Goal: Task Accomplishment & Management: Use online tool/utility

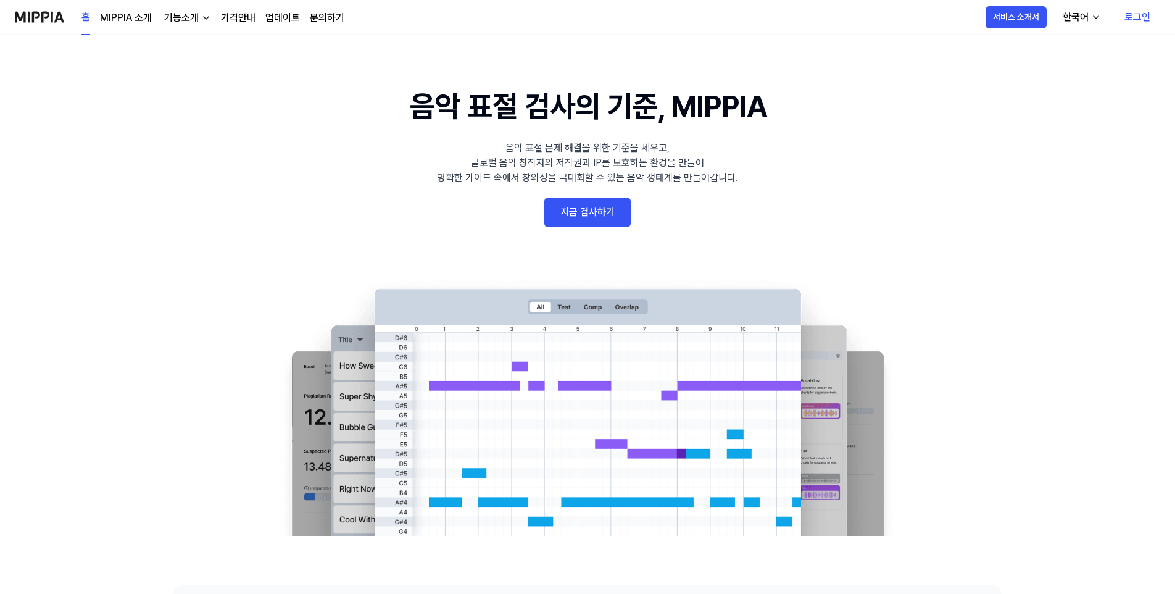
click at [610, 208] on link "지금 검사하기" at bounding box center [587, 212] width 86 height 30
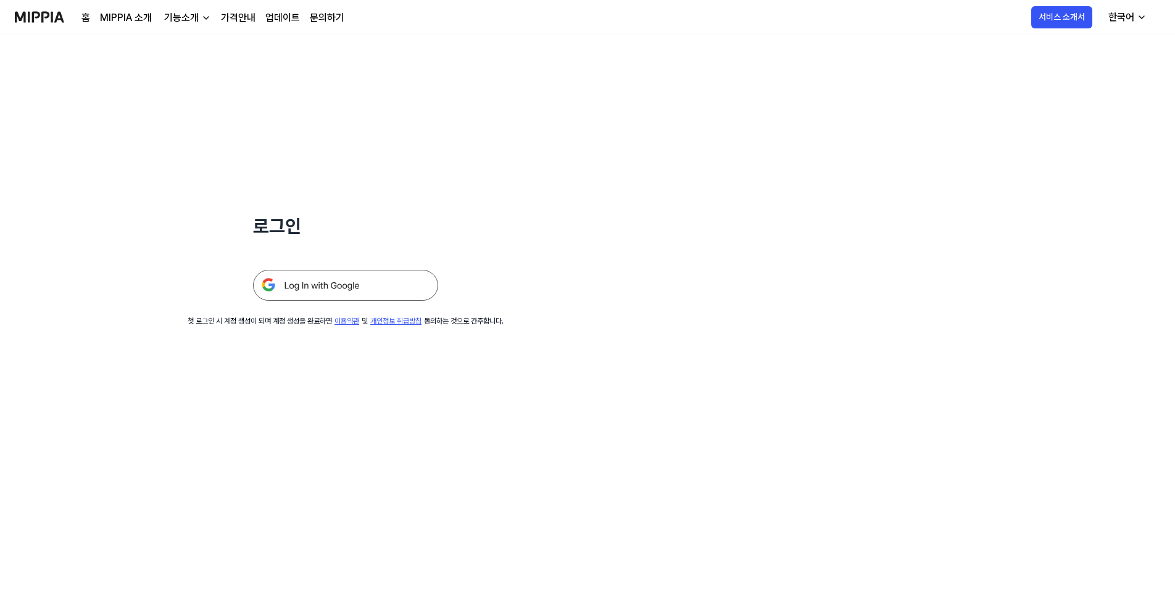
click at [323, 287] on img at bounding box center [345, 285] width 185 height 31
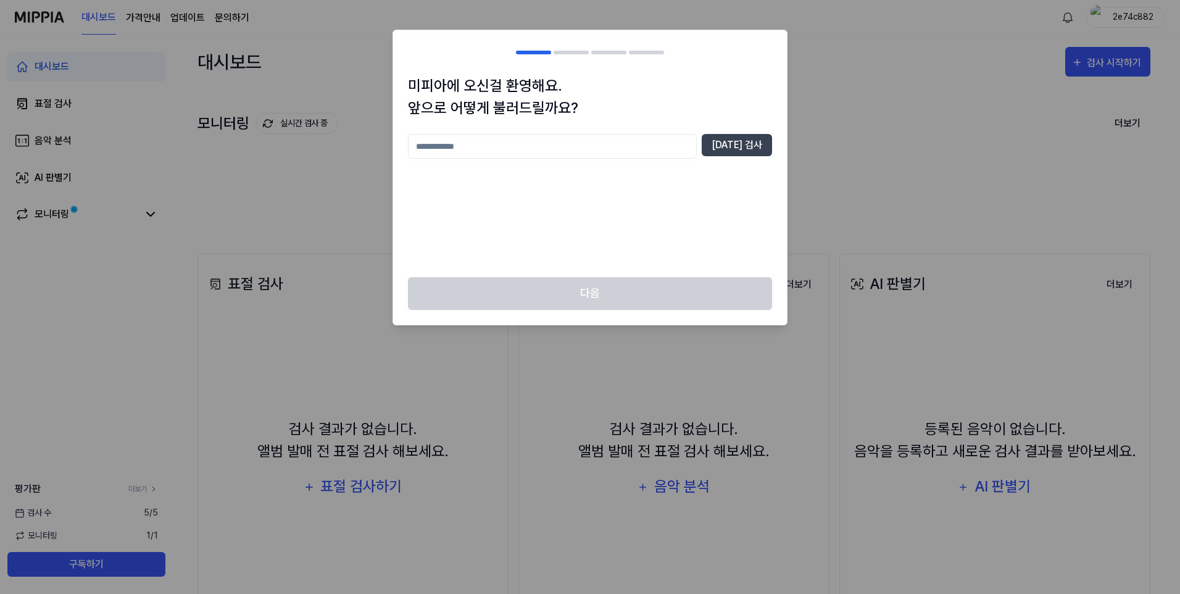
click at [680, 151] on input "text" at bounding box center [552, 146] width 289 height 25
type input "*"
type input "**********"
click at [752, 149] on button "[DATE] 검사" at bounding box center [736, 145] width 70 height 22
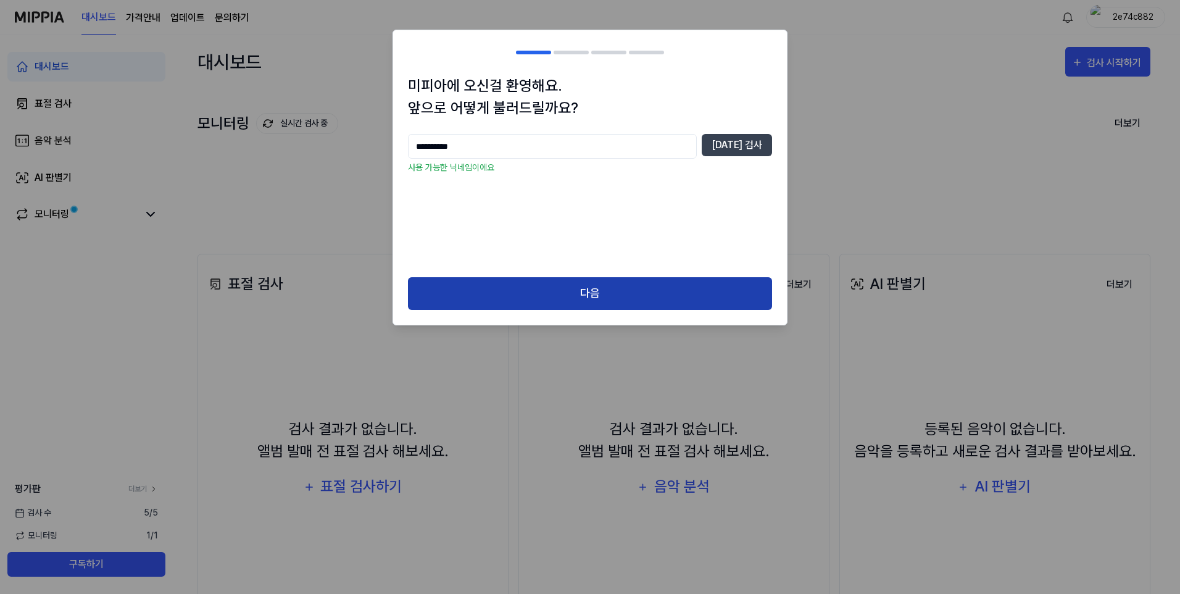
click at [634, 290] on button "다음" at bounding box center [590, 293] width 364 height 33
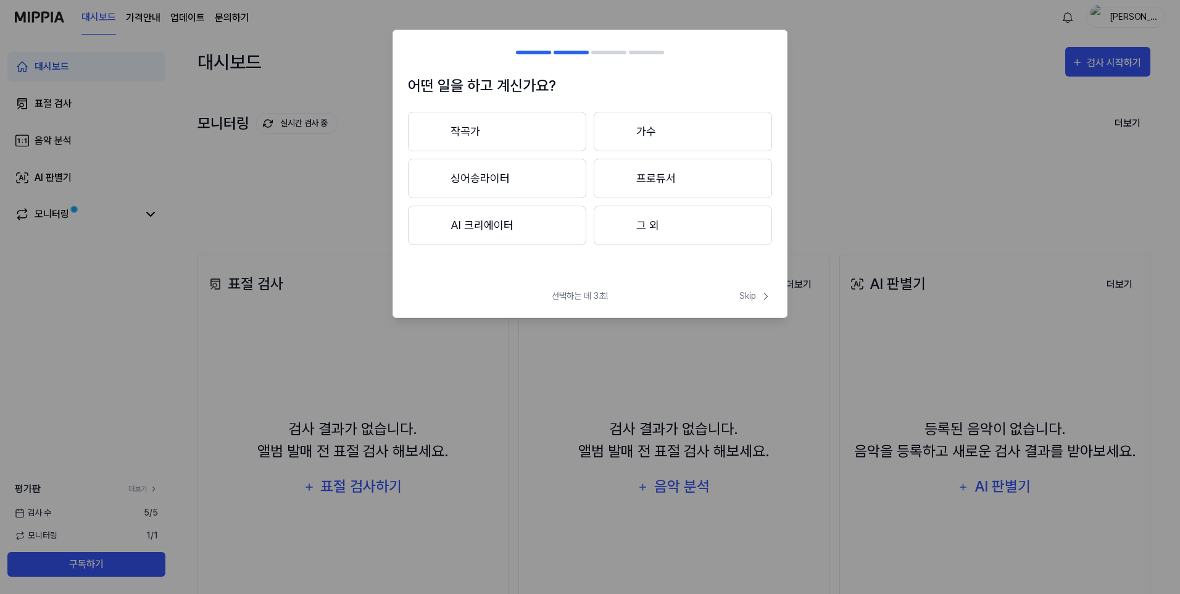
click at [532, 232] on button "AI 크리에이터" at bounding box center [497, 224] width 178 height 39
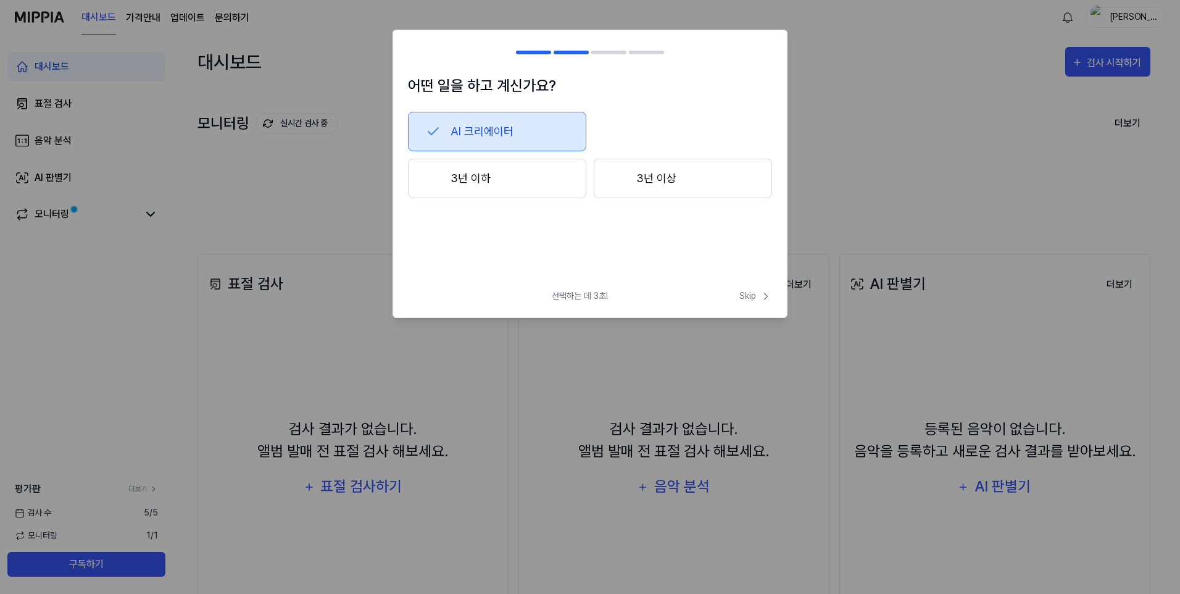
click at [563, 50] on h2 at bounding box center [590, 52] width 394 height 44
drag, startPoint x: 550, startPoint y: 51, endPoint x: 539, endPoint y: 55, distance: 12.5
click at [550, 51] on div at bounding box center [533, 53] width 35 height 4
click at [575, 302] on span "선택하는 데 3초!" at bounding box center [580, 295] width 56 height 13
click at [575, 296] on span "선택하는 데 3초!" at bounding box center [580, 295] width 56 height 13
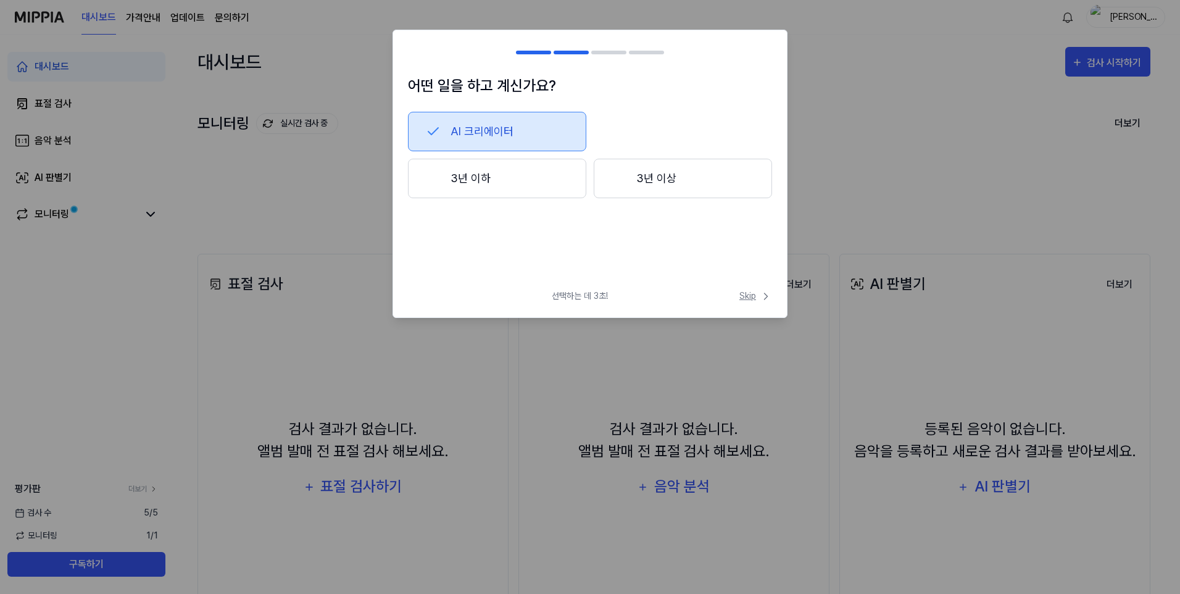
click at [763, 297] on icon at bounding box center [765, 296] width 12 height 12
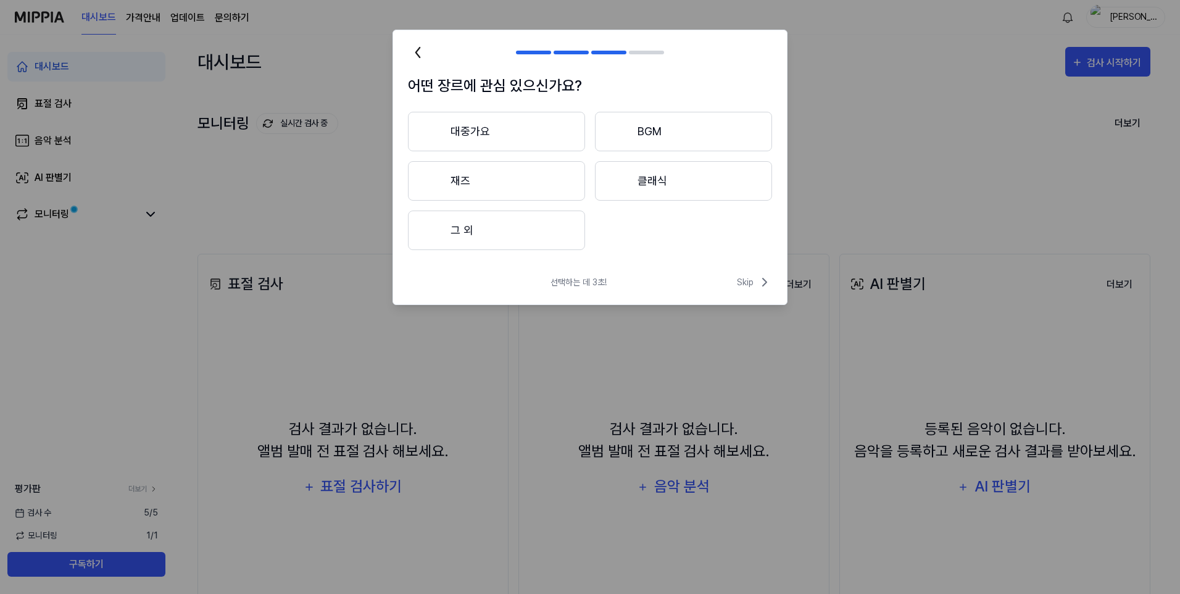
click at [417, 51] on icon at bounding box center [418, 53] width 4 height 10
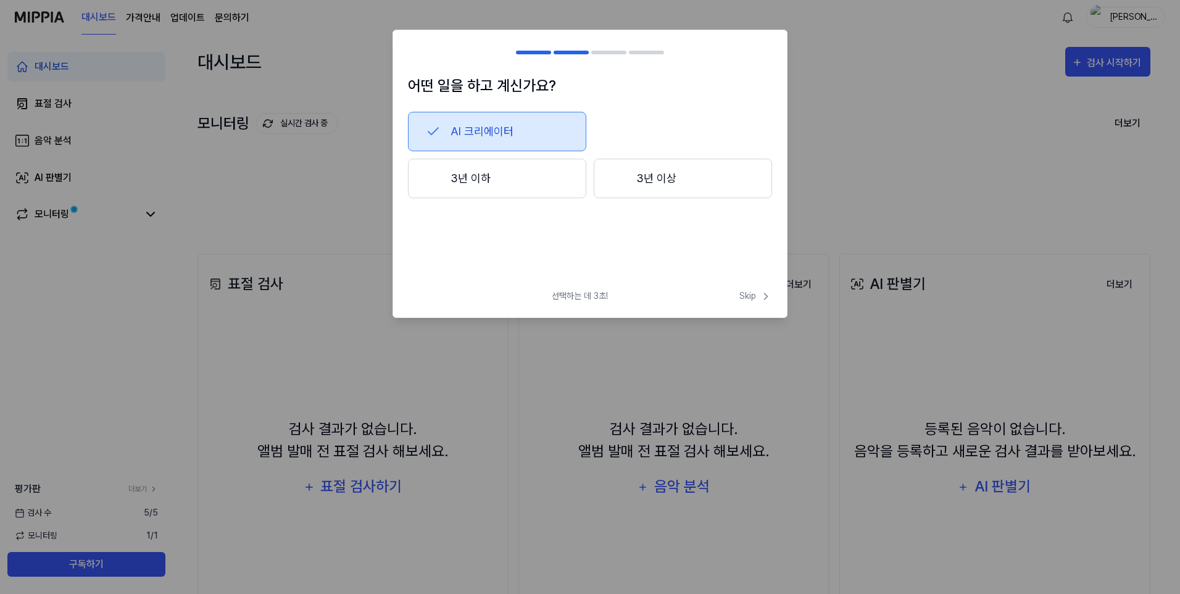
click at [455, 140] on button "AI 크리에이터" at bounding box center [497, 131] width 178 height 39
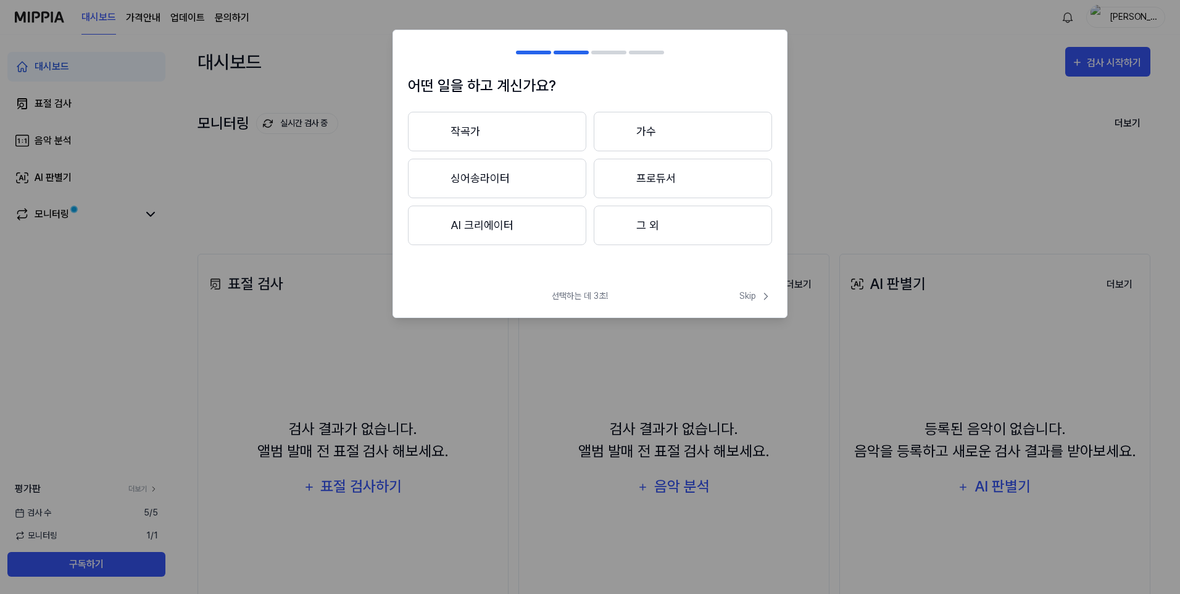
click at [677, 228] on button "그 외" at bounding box center [683, 224] width 178 height 39
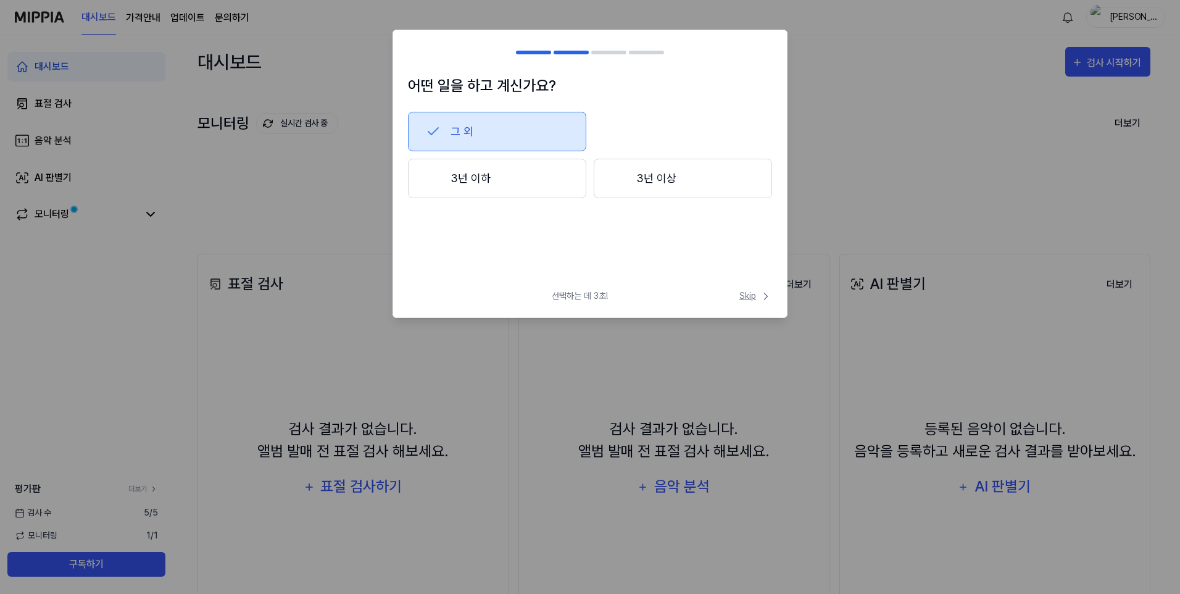
click at [750, 293] on span "Skip" at bounding box center [755, 295] width 33 height 13
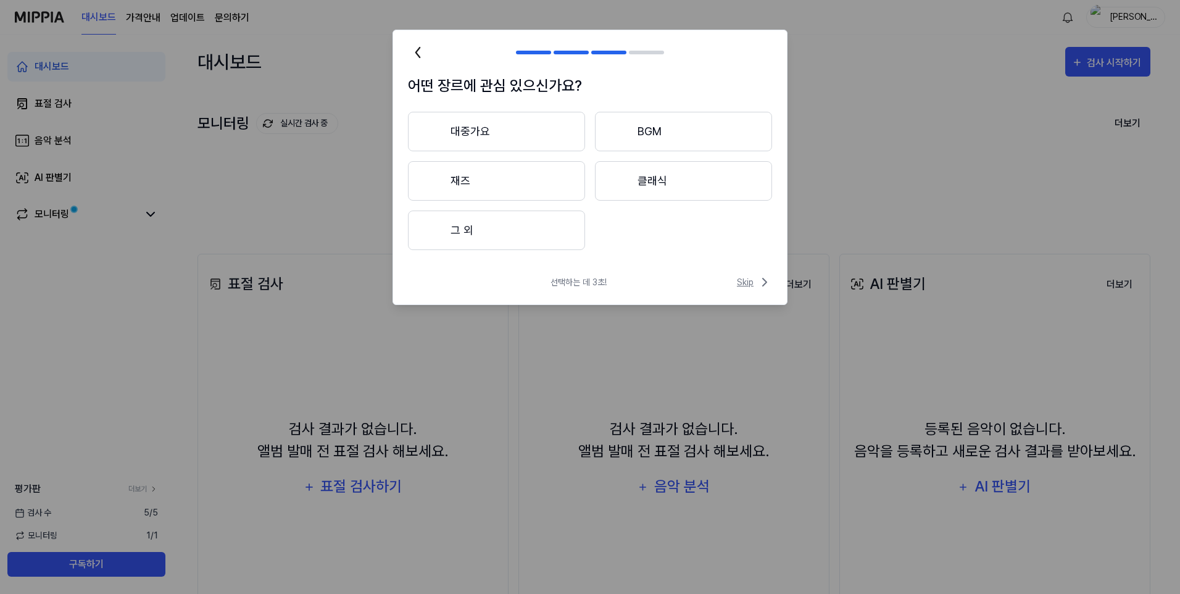
click at [744, 281] on span "Skip" at bounding box center [754, 282] width 35 height 15
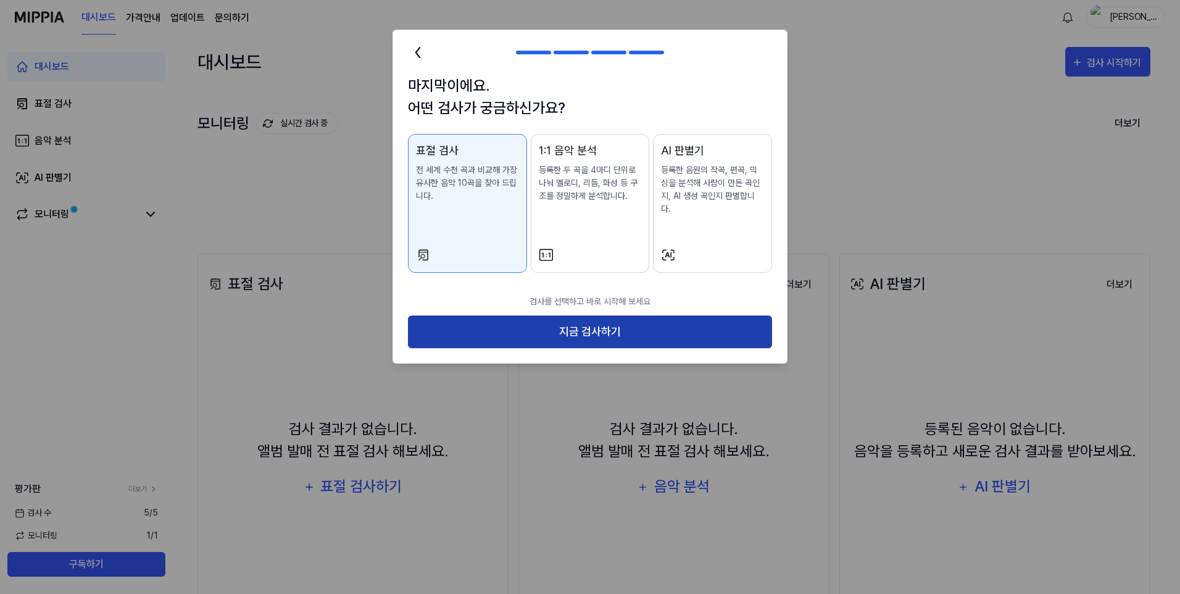
click at [629, 315] on button "지금 검사하기" at bounding box center [590, 331] width 364 height 33
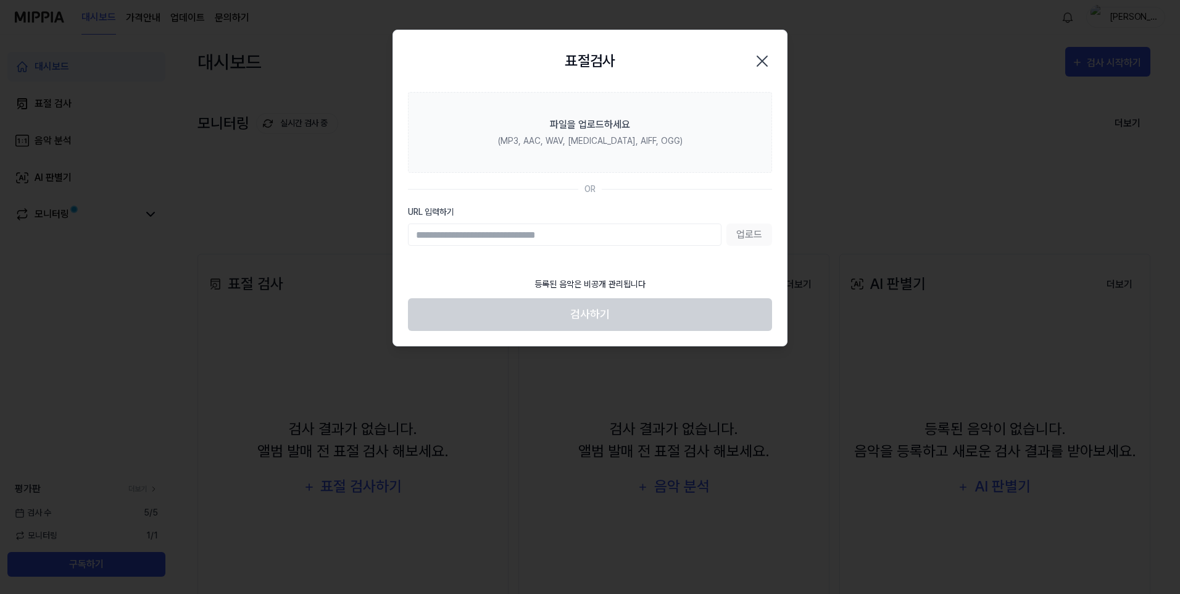
click at [566, 238] on input "URL 입력하기" at bounding box center [564, 234] width 313 height 22
click at [576, 235] on input "URL 입력하기" at bounding box center [564, 234] width 313 height 22
drag, startPoint x: 576, startPoint y: 235, endPoint x: 522, endPoint y: 250, distance: 56.3
click at [523, 252] on section "파일을 업로드하세요 (MP3, AAC, WAV, [MEDICAL_DATA], AIFF, OGG) OR URL 입력하기 업로드" at bounding box center [590, 181] width 394 height 178
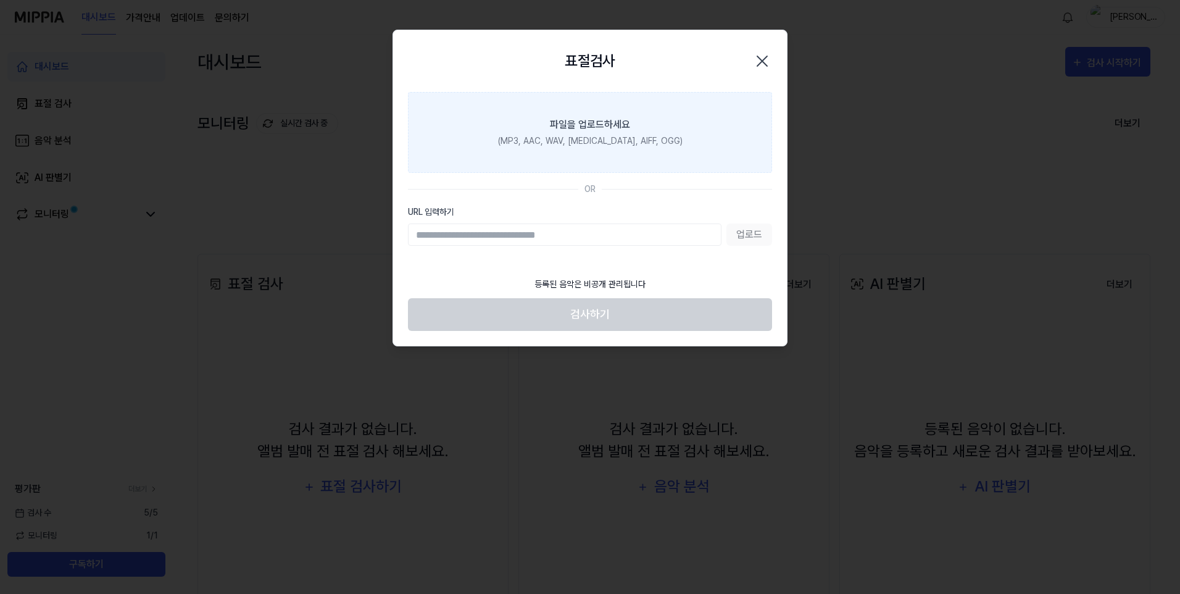
click at [587, 138] on div "(MP3, AAC, WAV, [MEDICAL_DATA], AIFF, OGG)" at bounding box center [590, 141] width 184 height 13
click at [0, 0] on input "파일을 업로드하세요 (MP3, AAC, WAV, [MEDICAL_DATA], AIFF, OGG)" at bounding box center [0, 0] width 0 height 0
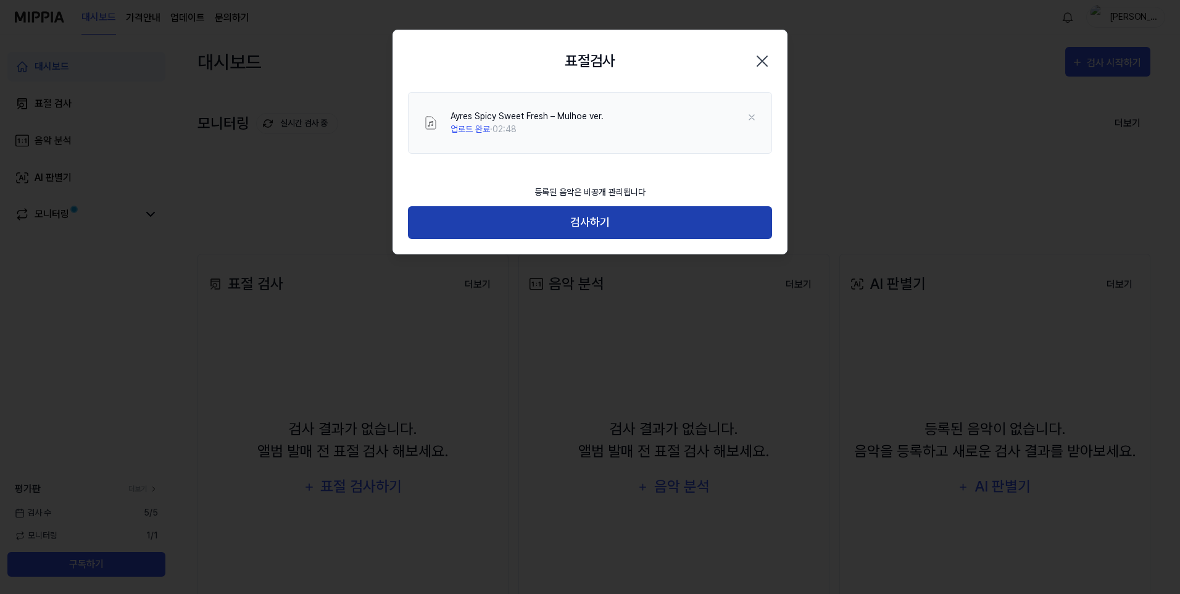
click at [594, 216] on button "검사하기" at bounding box center [590, 222] width 364 height 33
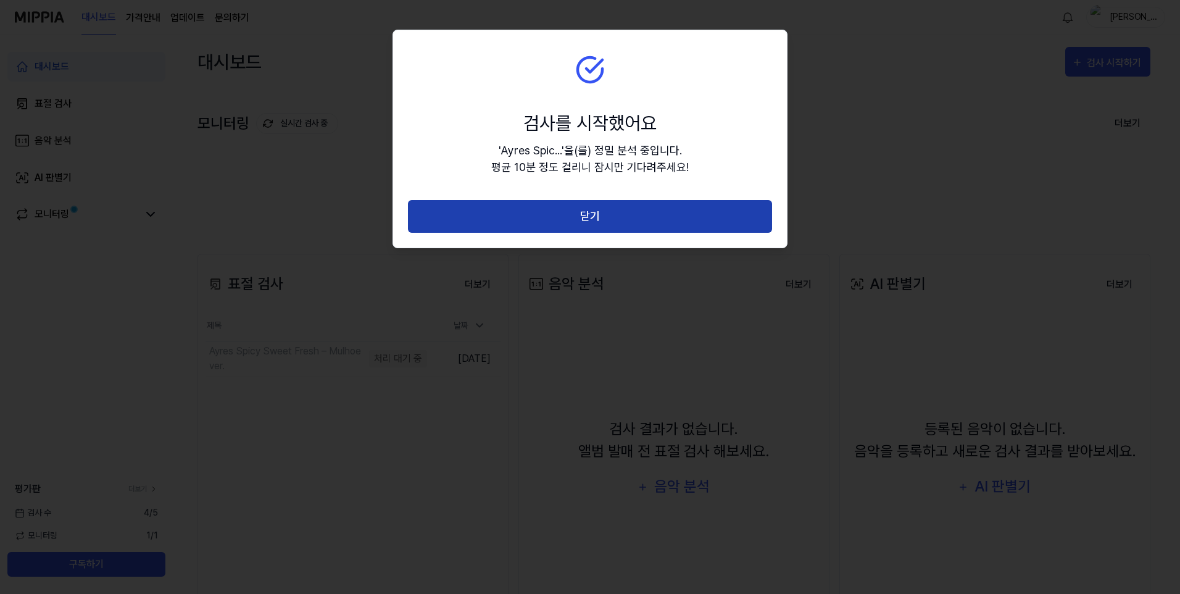
click at [594, 217] on button "닫기" at bounding box center [590, 216] width 364 height 33
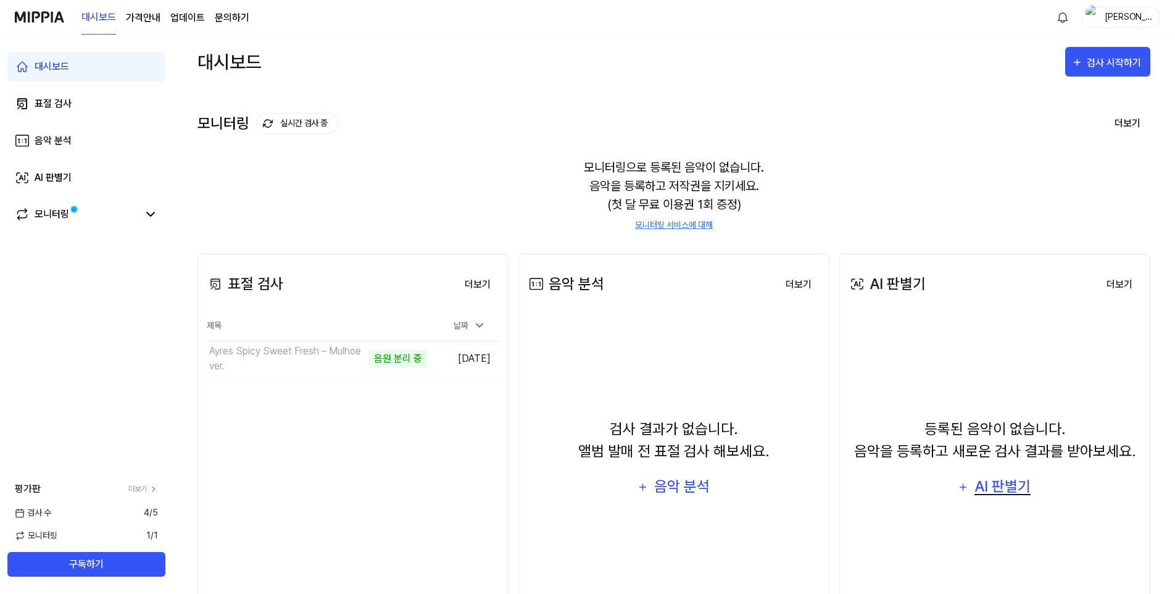
click at [1009, 481] on div "AI 판별기" at bounding box center [1002, 485] width 59 height 23
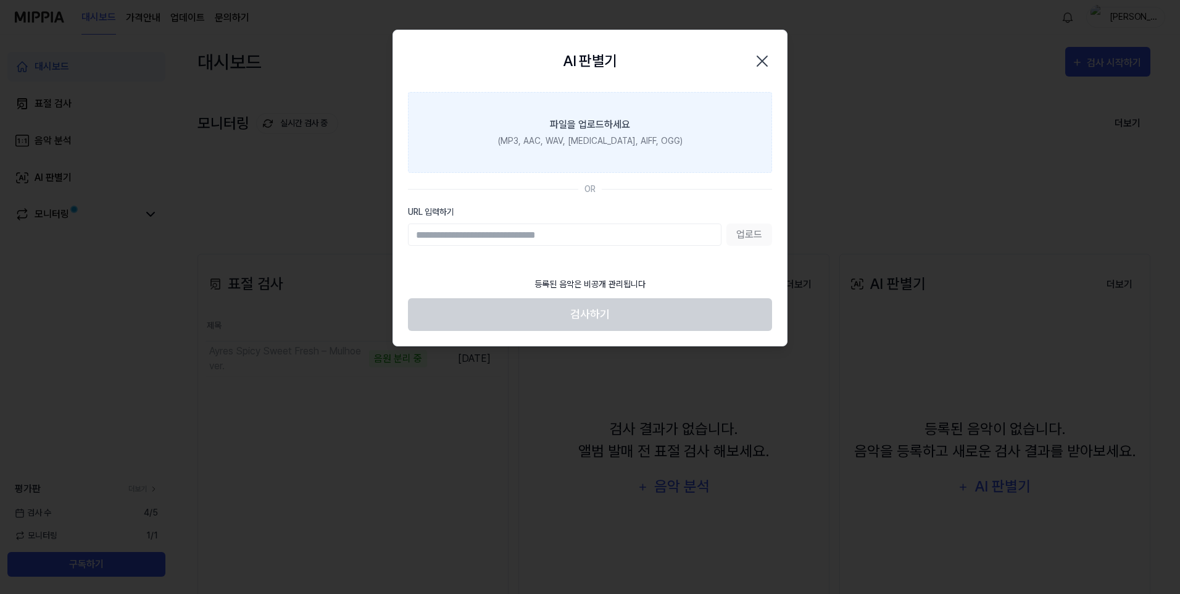
click at [547, 146] on div "(MP3, AAC, WAV, [MEDICAL_DATA], AIFF, OGG)" at bounding box center [590, 141] width 184 height 13
click at [0, 0] on input "파일을 업로드하세요 (MP3, AAC, WAV, [MEDICAL_DATA], AIFF, OGG)" at bounding box center [0, 0] width 0 height 0
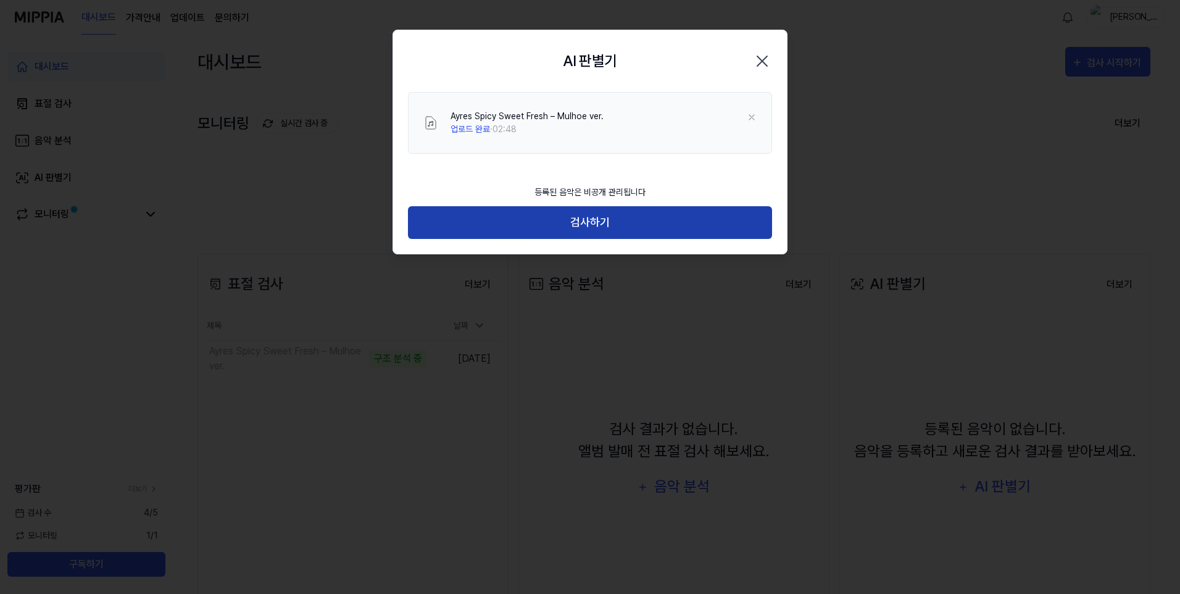
click at [591, 226] on button "검사하기" at bounding box center [590, 222] width 364 height 33
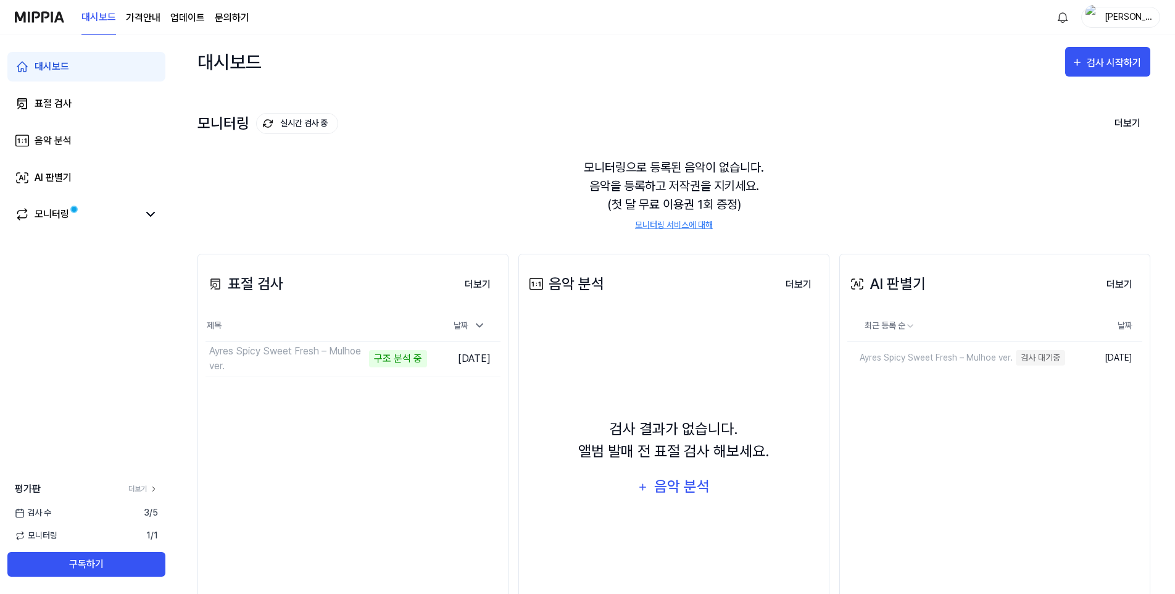
scroll to position [54, 0]
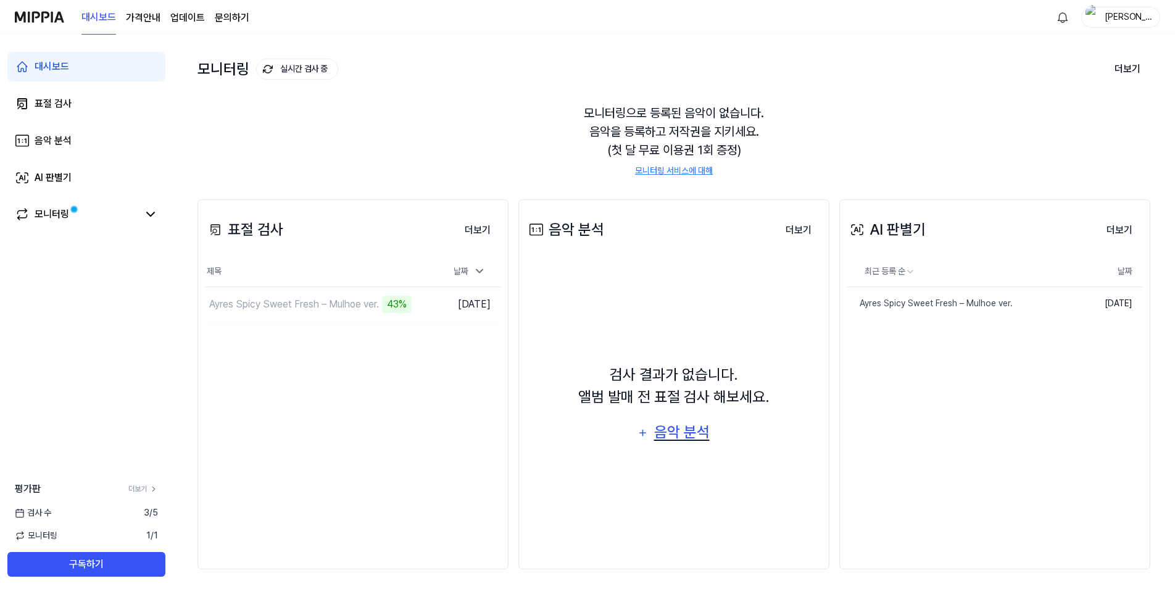
click at [693, 434] on div "음악 분석" at bounding box center [681, 431] width 59 height 23
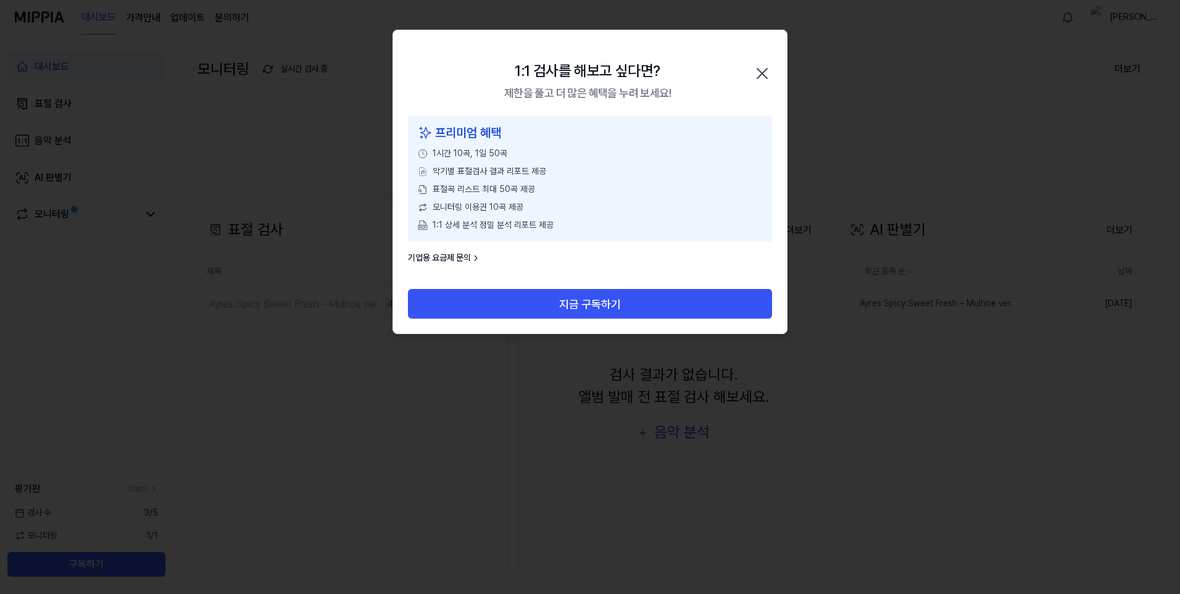
click at [755, 75] on icon "button" at bounding box center [762, 74] width 20 height 20
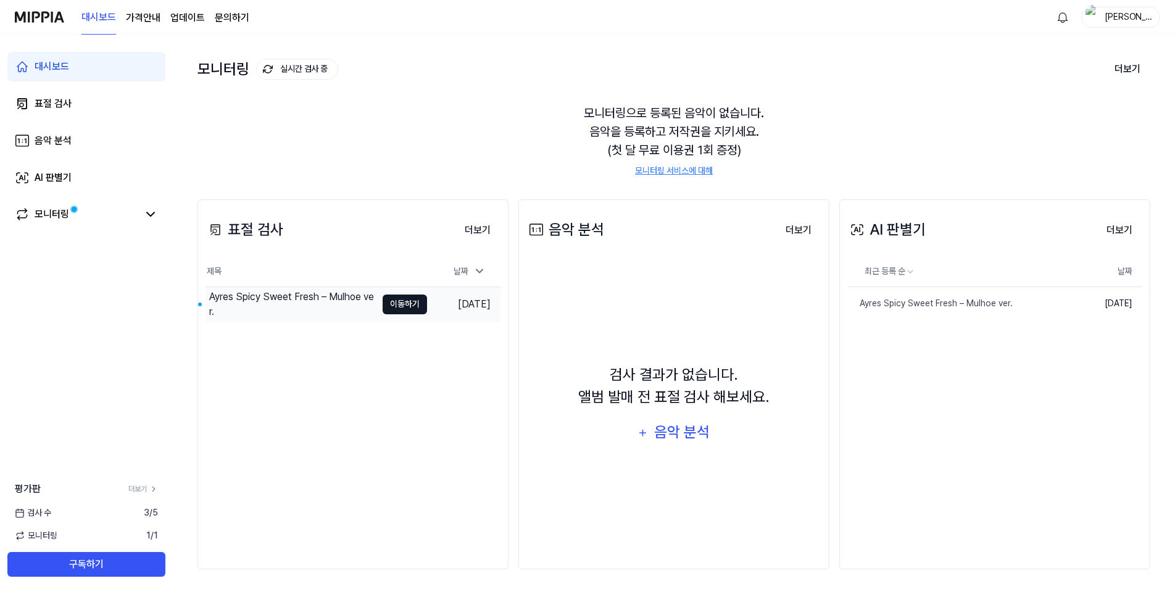
click at [394, 301] on button "이동하기" at bounding box center [405, 304] width 44 height 20
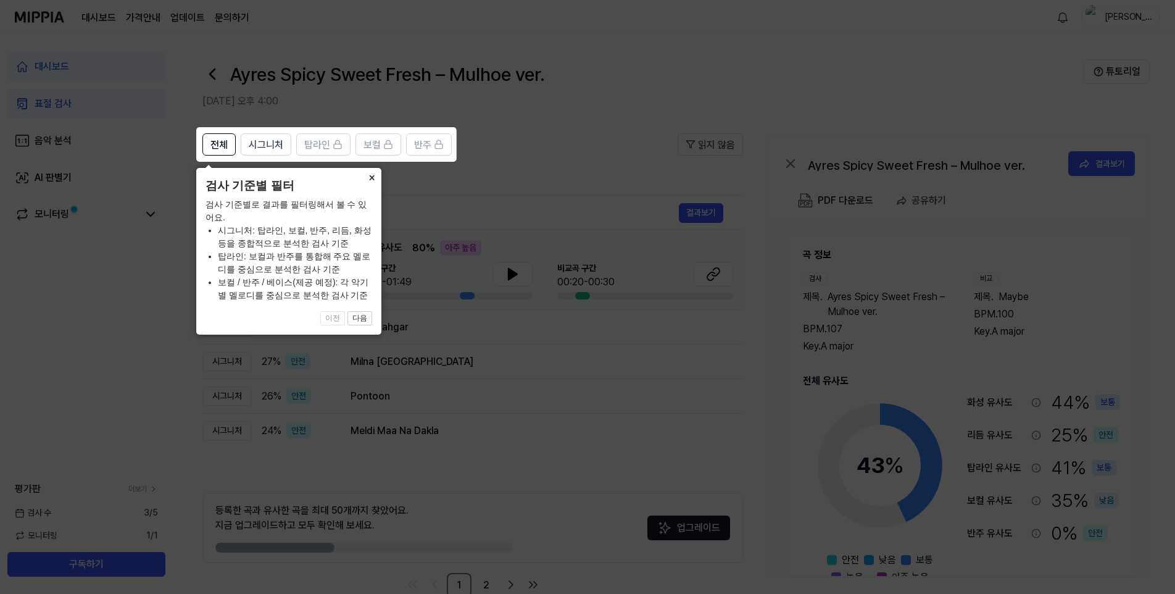
click at [370, 184] on button "×" at bounding box center [372, 176] width 20 height 17
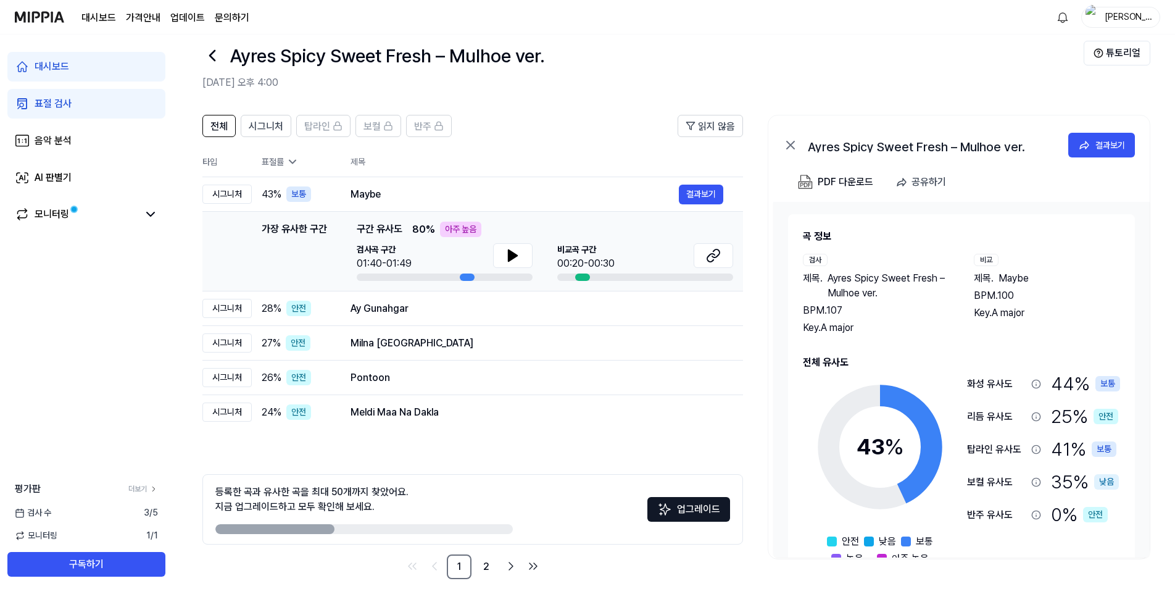
scroll to position [28, 0]
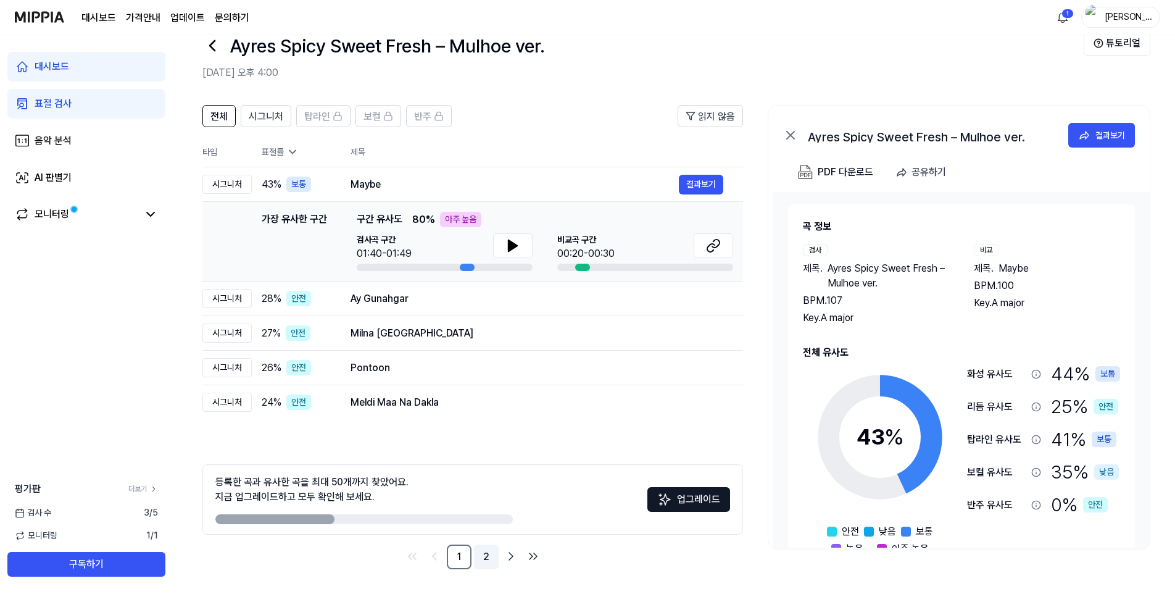
click at [498, 561] on link "2" at bounding box center [486, 556] width 25 height 25
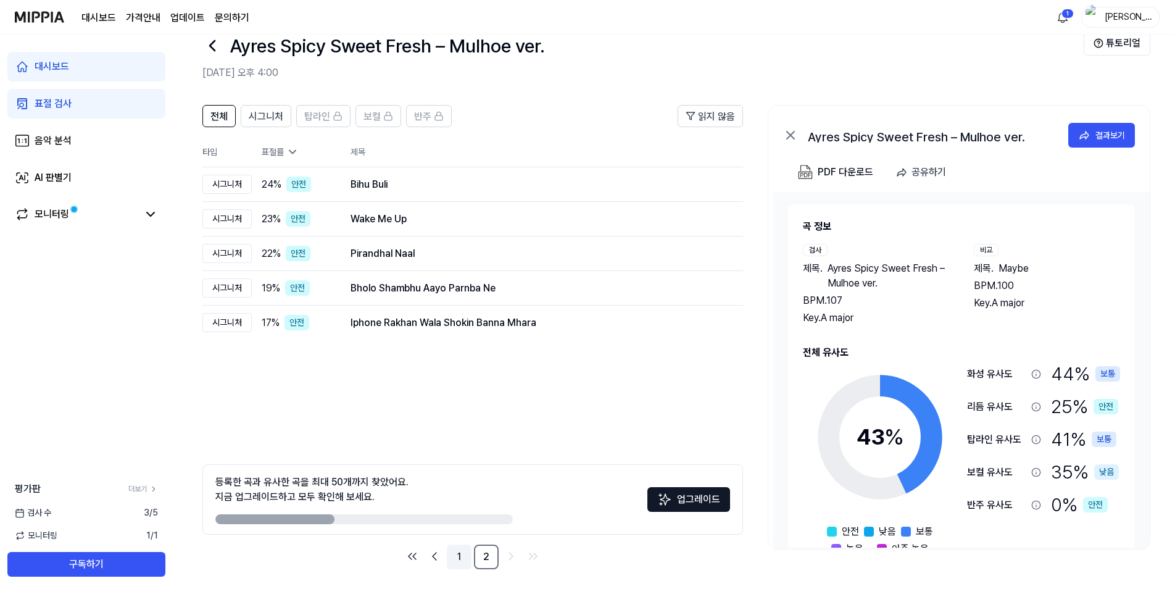
click at [453, 558] on link "1" at bounding box center [459, 556] width 25 height 25
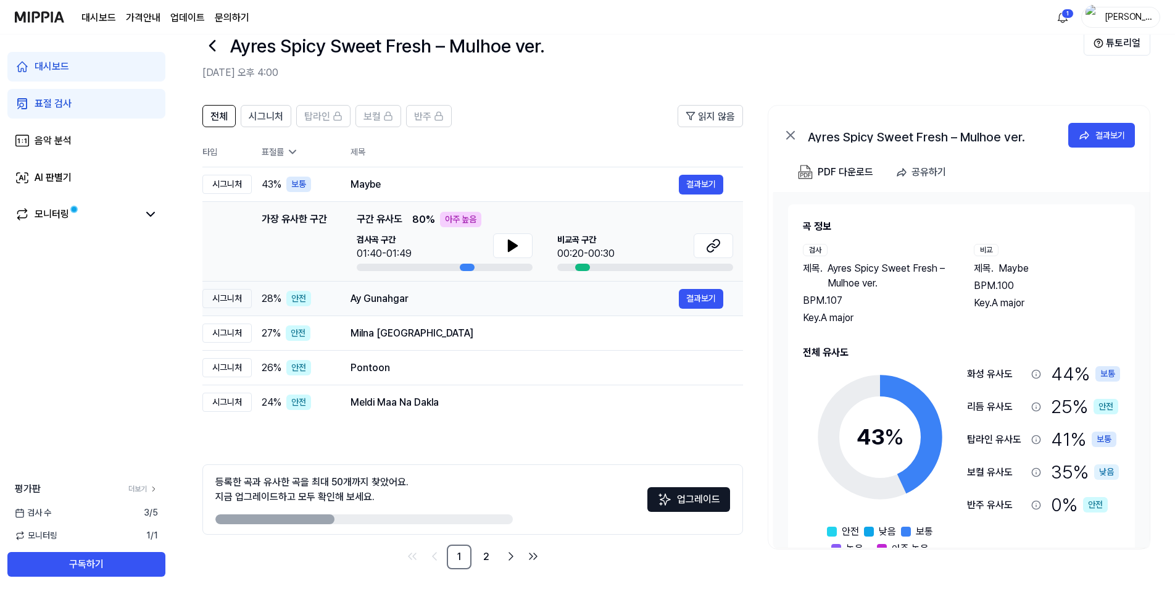
click at [396, 307] on div "Ay Gunahgar 결과보기" at bounding box center [536, 299] width 373 height 20
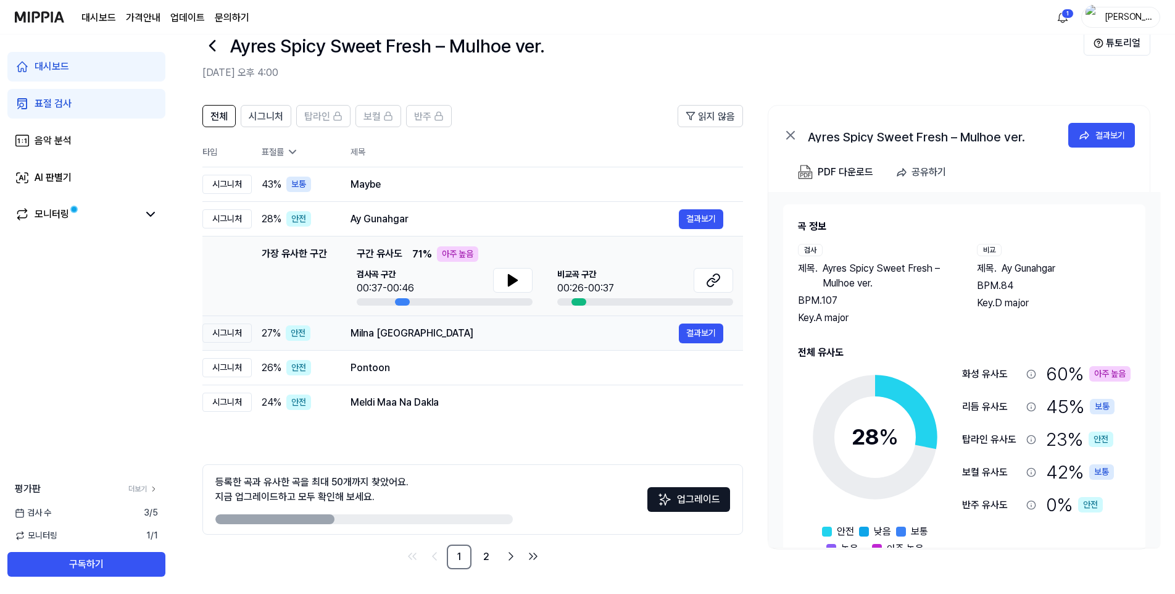
click at [445, 337] on div "Milna [GEOGRAPHIC_DATA]" at bounding box center [514, 333] width 328 height 15
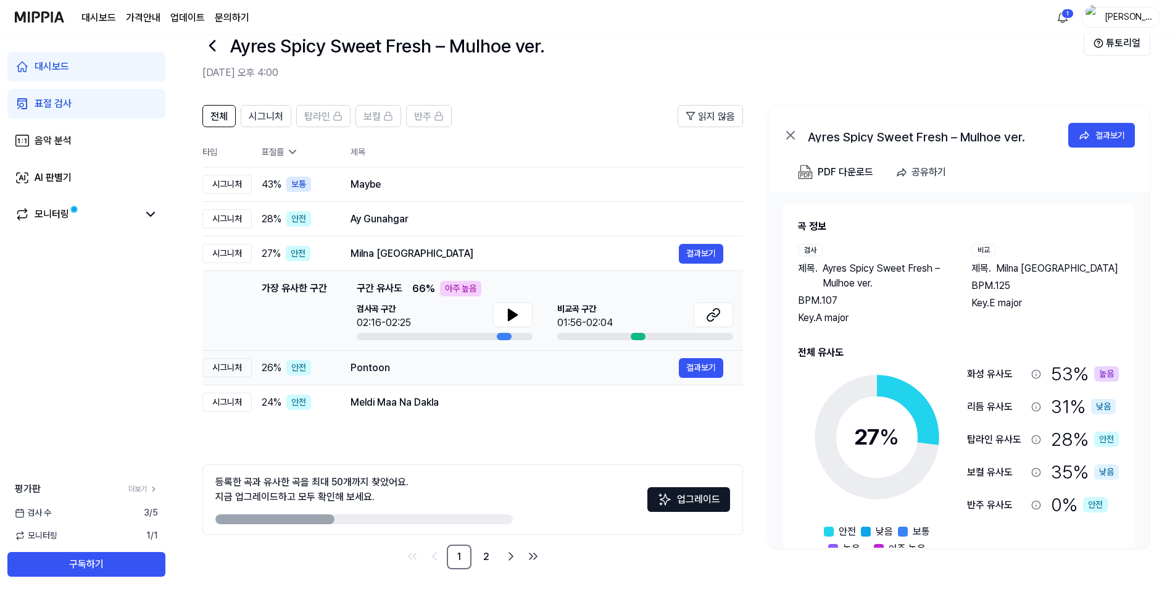
click at [431, 367] on div "Pontoon" at bounding box center [514, 367] width 328 height 15
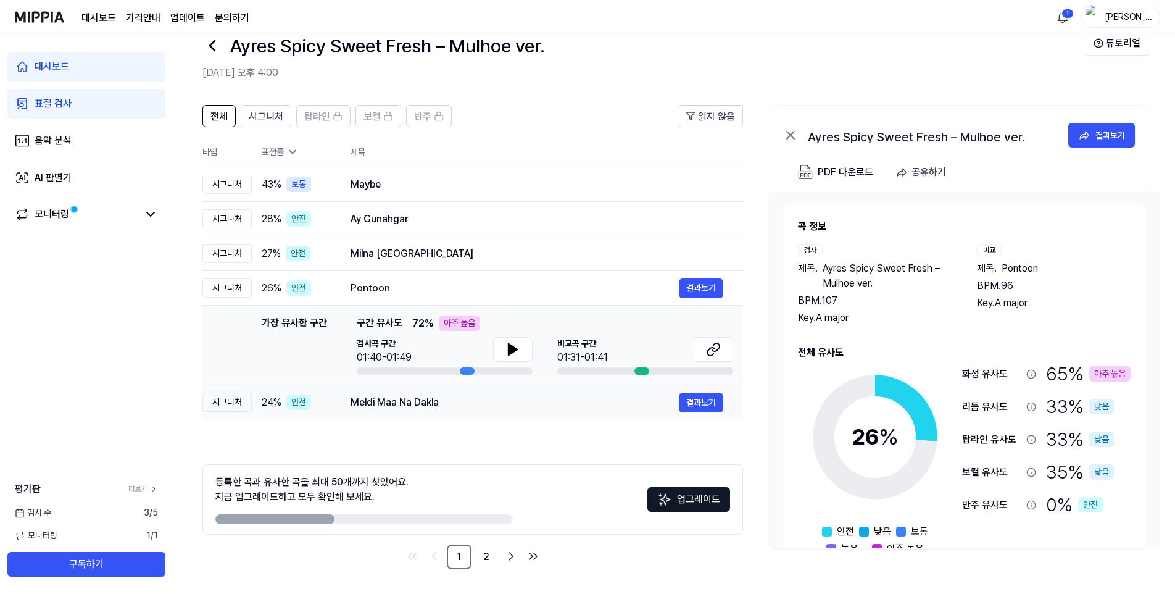
click at [419, 416] on td "Meldi Maa Na Dakla 결과보기" at bounding box center [537, 402] width 412 height 35
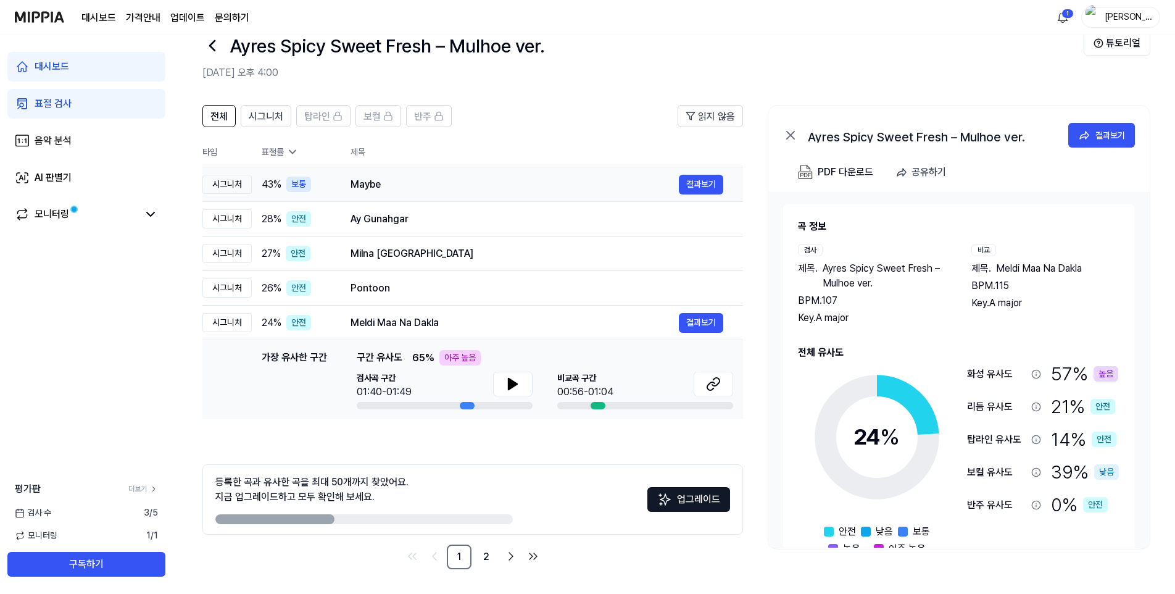
click at [395, 191] on div "Maybe" at bounding box center [514, 184] width 328 height 15
